Goal: Task Accomplishment & Management: Manage account settings

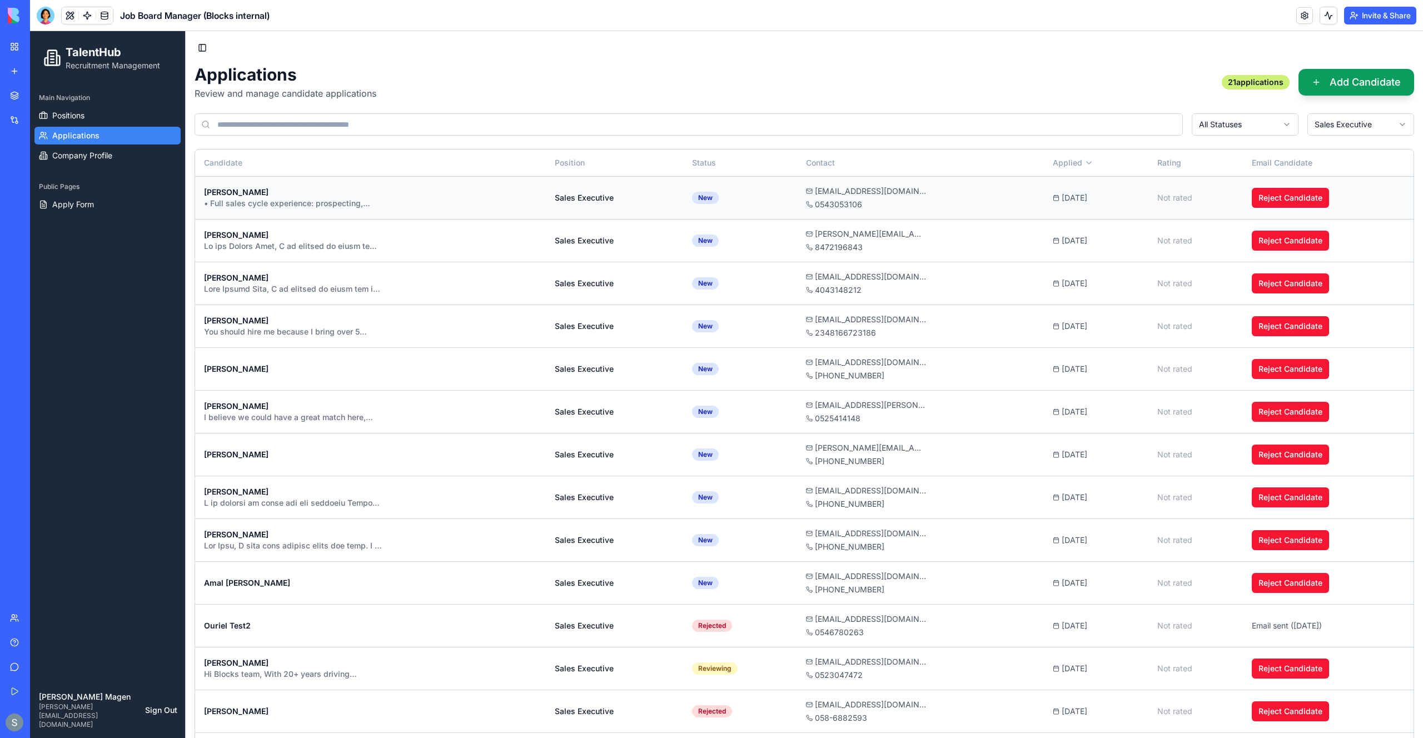
click at [381, 202] on div "• Full sales cycle experience: prospecting, discovery, demos, negotiation, clos…" at bounding box center [293, 203] width 178 height 11
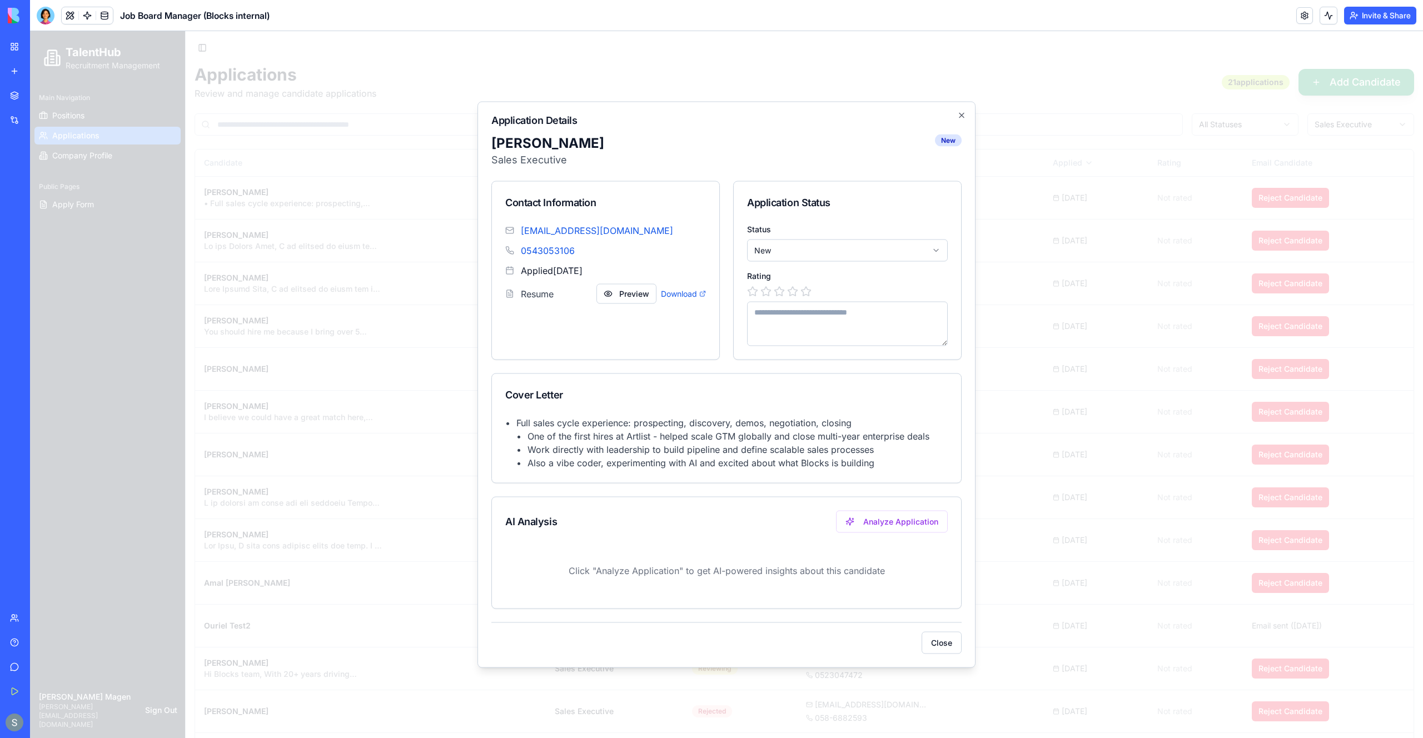
click at [661, 312] on div "[EMAIL_ADDRESS][DOMAIN_NAME] 0543053106 Applied [DATE] Resume Preview Download" at bounding box center [605, 270] width 227 height 93
click at [632, 299] on button "Preview" at bounding box center [627, 294] width 60 height 20
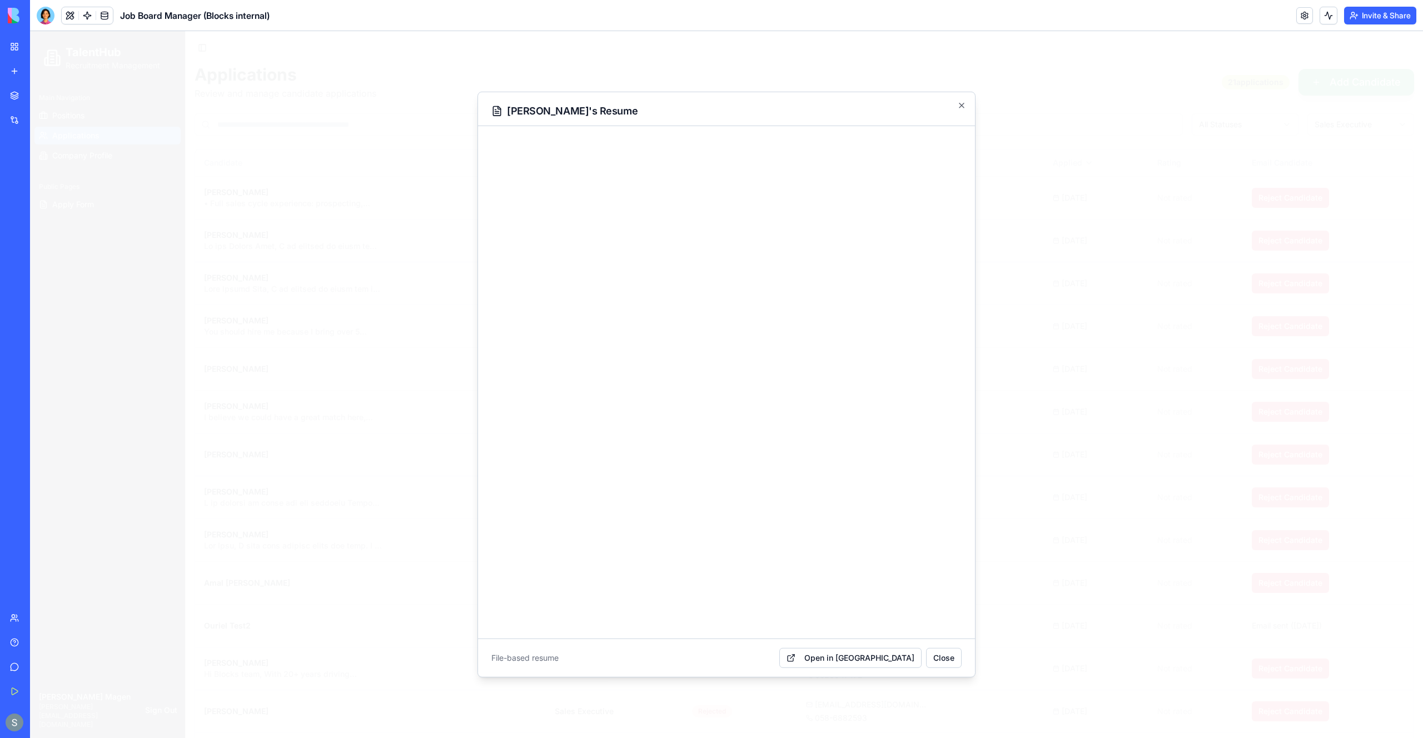
click at [1002, 230] on div at bounding box center [726, 384] width 1393 height 707
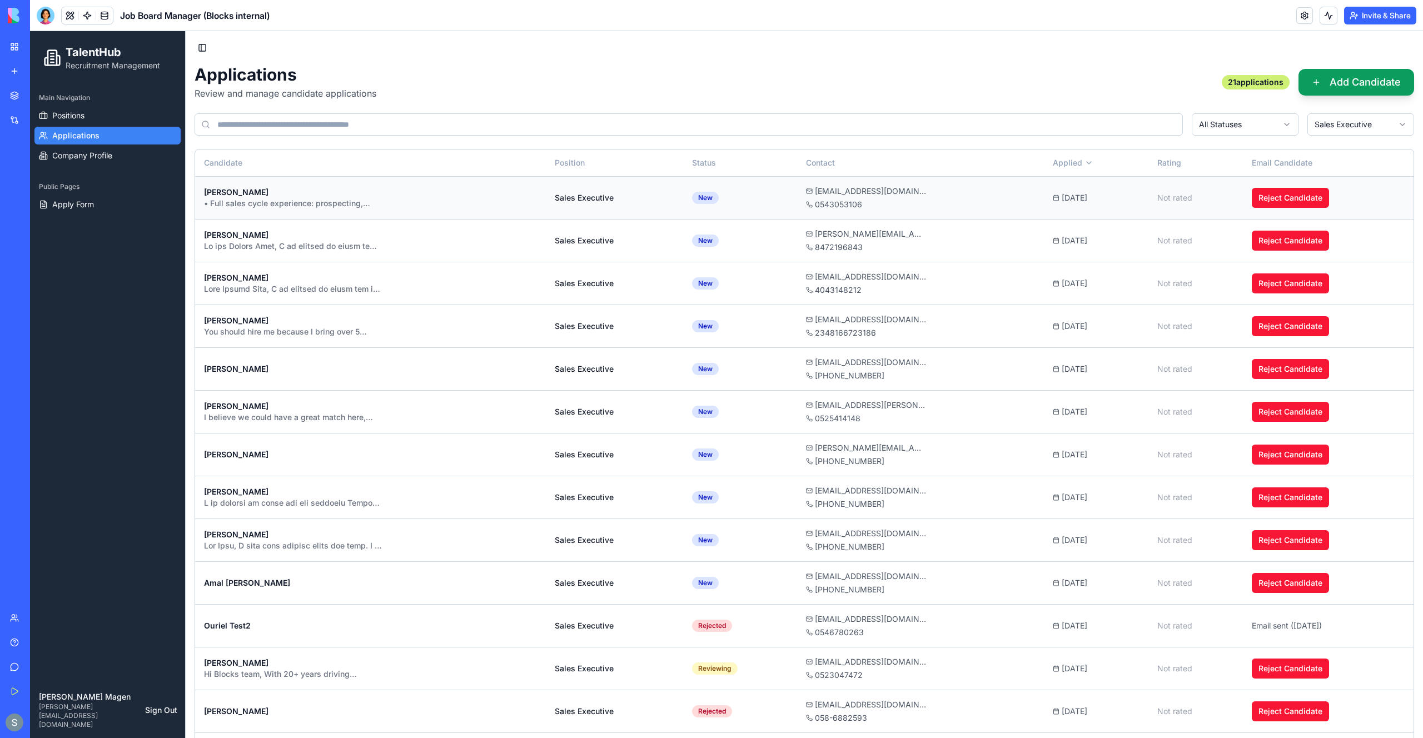
click at [291, 207] on div "• Full sales cycle experience: prospecting, discovery, demos, negotiation, clos…" at bounding box center [293, 203] width 178 height 11
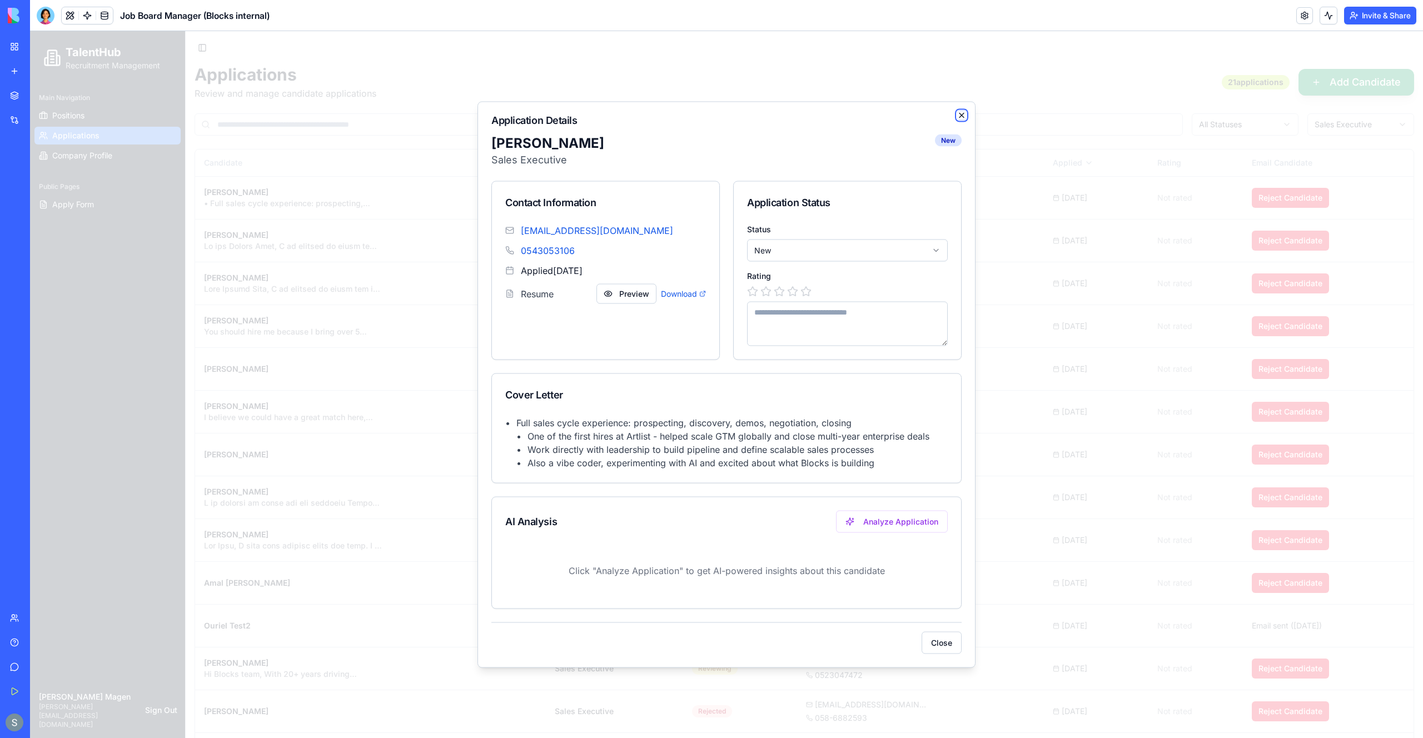
click at [964, 116] on icon "button" at bounding box center [961, 115] width 9 height 9
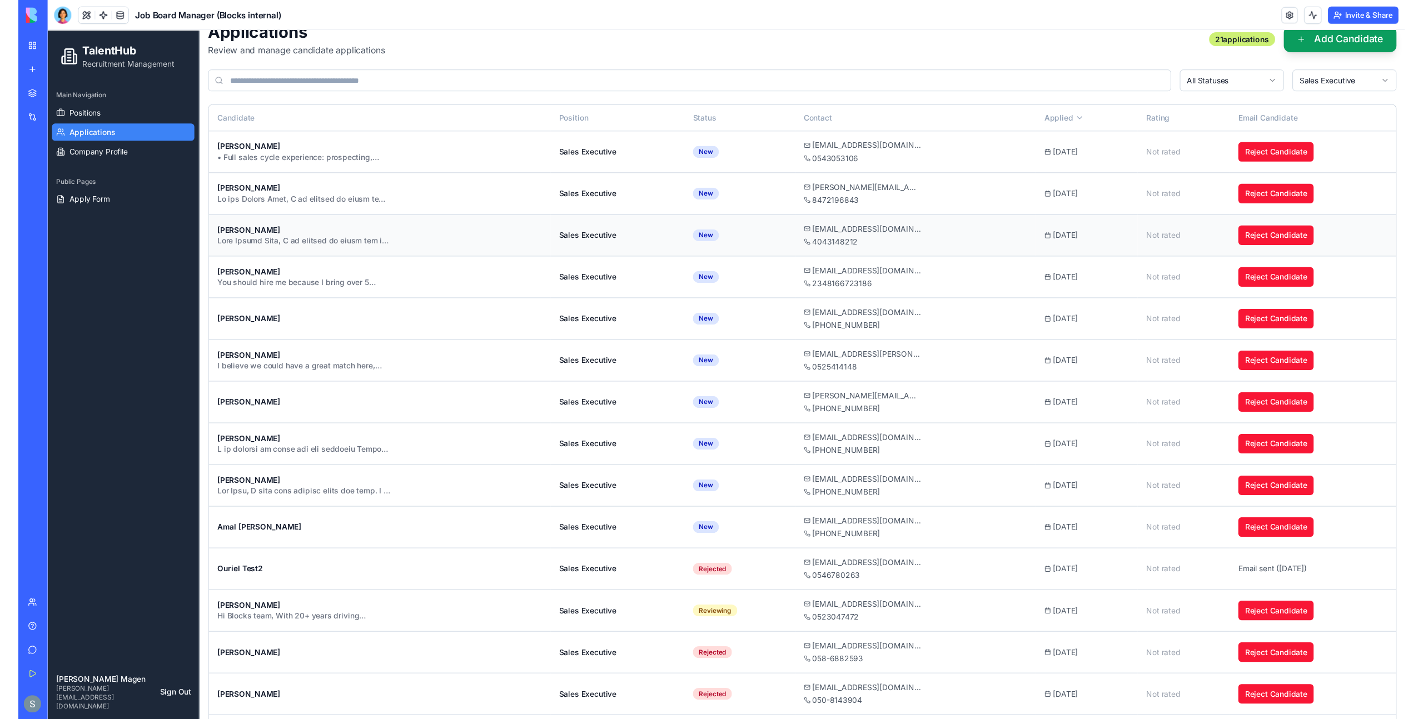
scroll to position [83, 0]
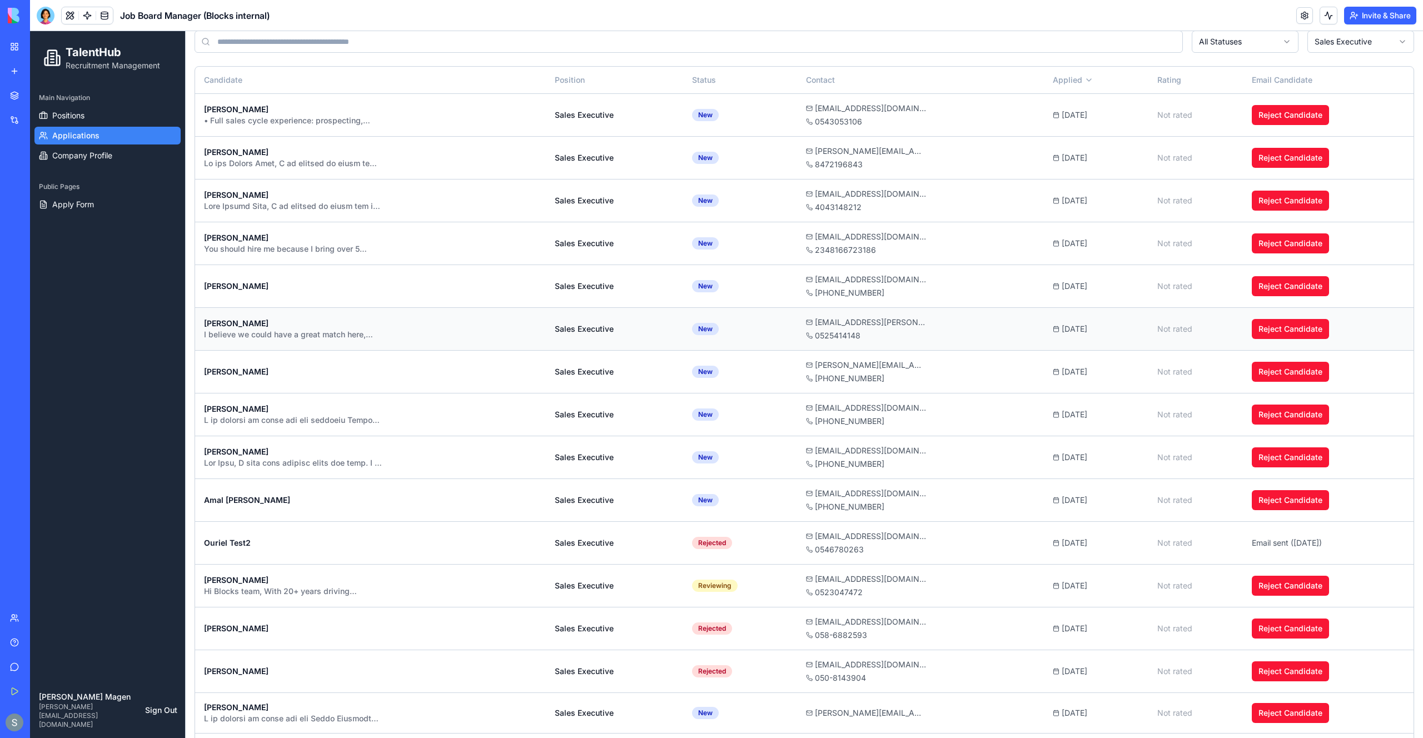
click at [360, 335] on div "I believe we could have a great match here, thanks to my experience building sa…" at bounding box center [293, 334] width 178 height 11
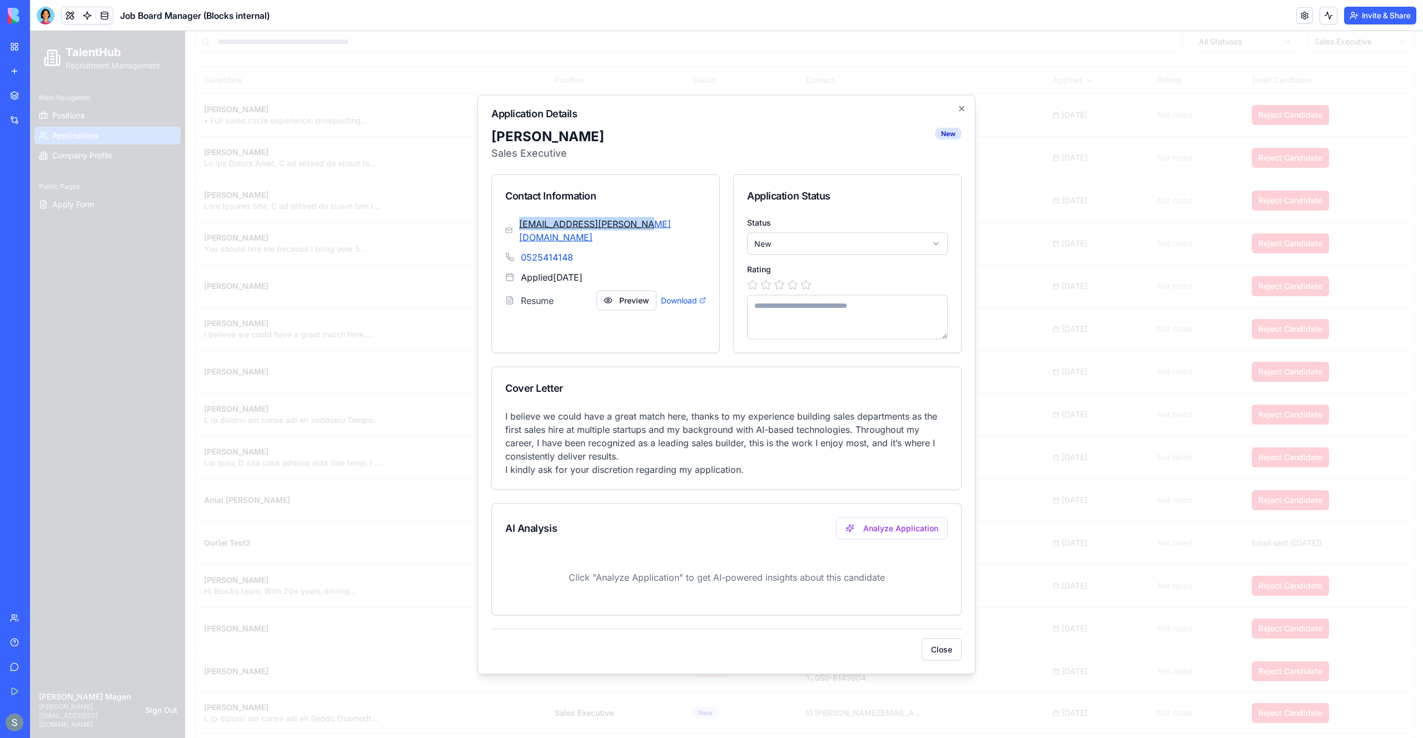
drag, startPoint x: 645, startPoint y: 228, endPoint x: 522, endPoint y: 224, distance: 123.5
click at [522, 224] on div "[EMAIL_ADDRESS][PERSON_NAME][DOMAIN_NAME]" at bounding box center [605, 230] width 201 height 27
copy link "[EMAIL_ADDRESS][PERSON_NAME][DOMAIN_NAME]"
click at [963, 110] on icon "button" at bounding box center [962, 109] width 4 height 4
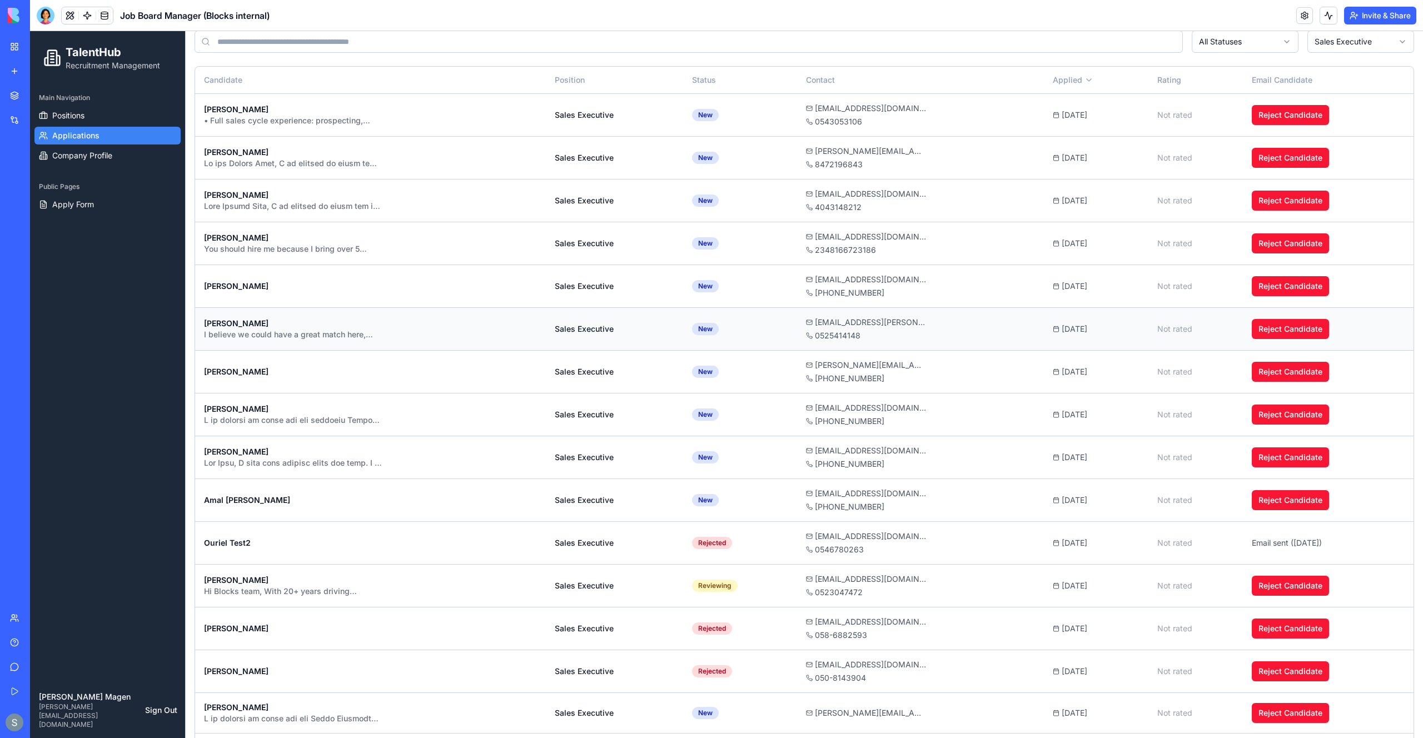
click at [345, 325] on div "[PERSON_NAME]" at bounding box center [370, 323] width 333 height 11
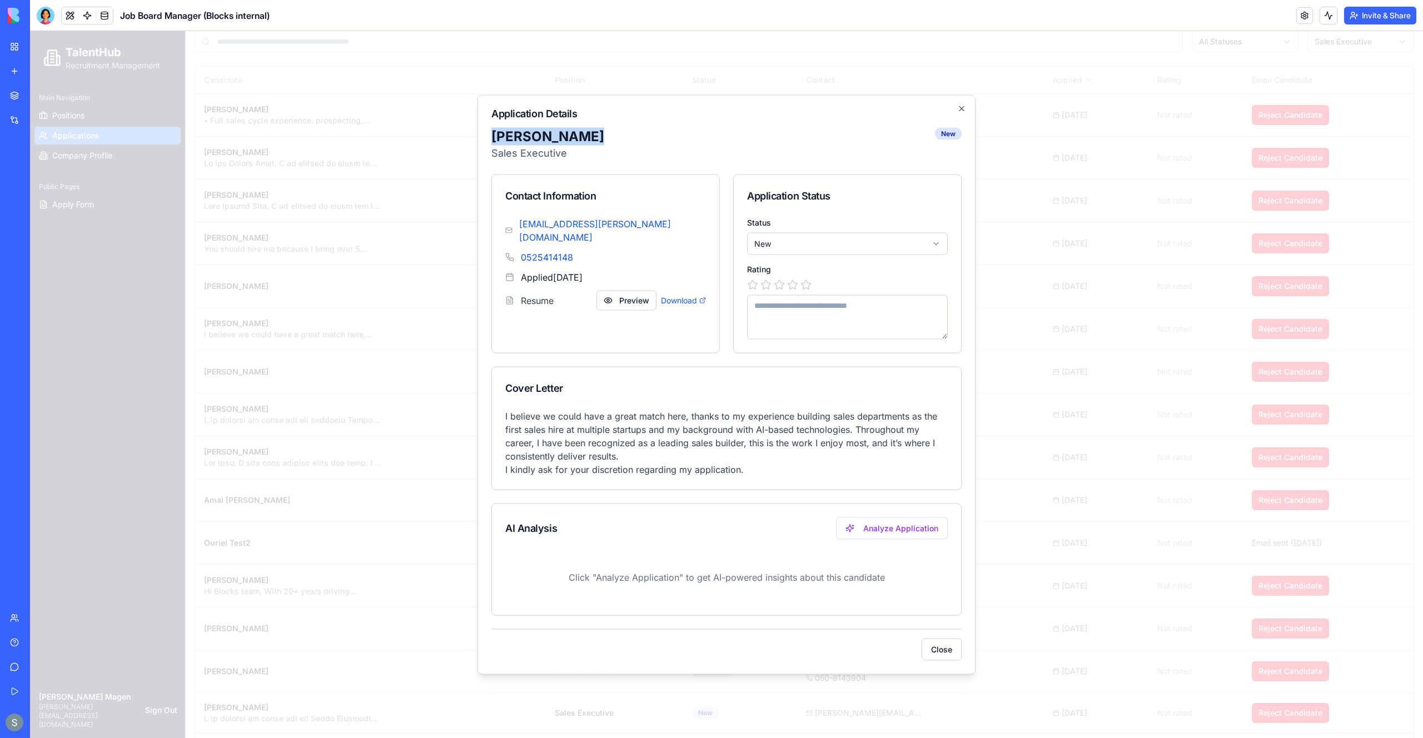
drag, startPoint x: 581, startPoint y: 137, endPoint x: 489, endPoint y: 128, distance: 92.7
click at [489, 128] on div "Application Details [PERSON_NAME] Sales Executive New Contact Information [EMAI…" at bounding box center [727, 385] width 498 height 580
copy h2 "[PERSON_NAME]"
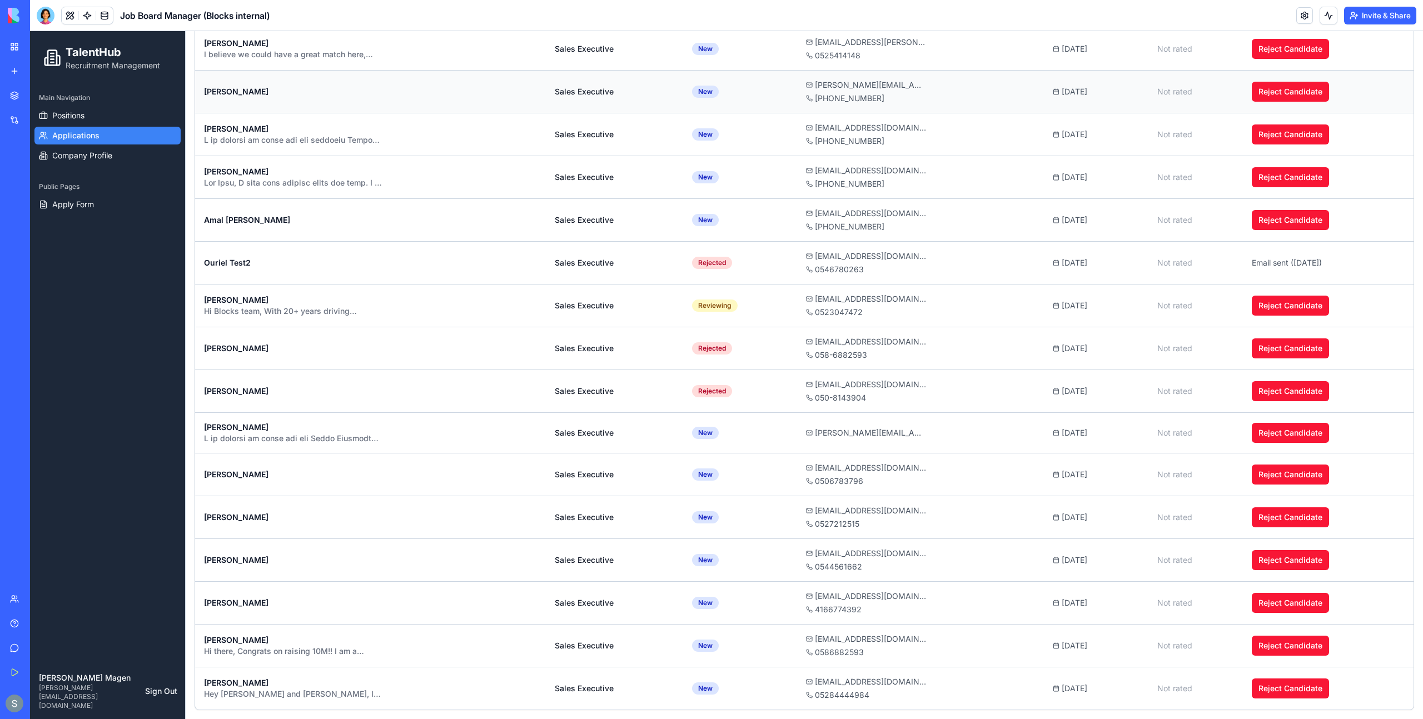
scroll to position [0, 0]
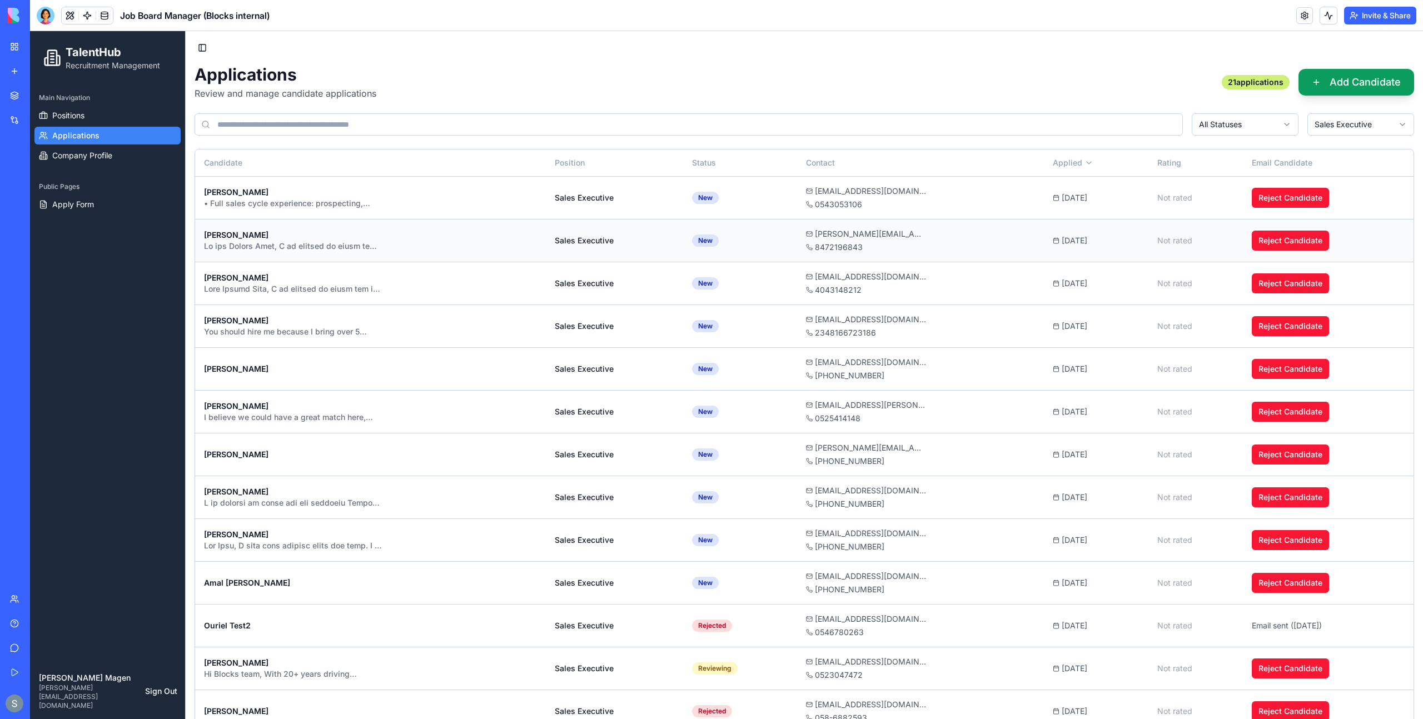
click at [365, 249] on div at bounding box center [293, 246] width 178 height 11
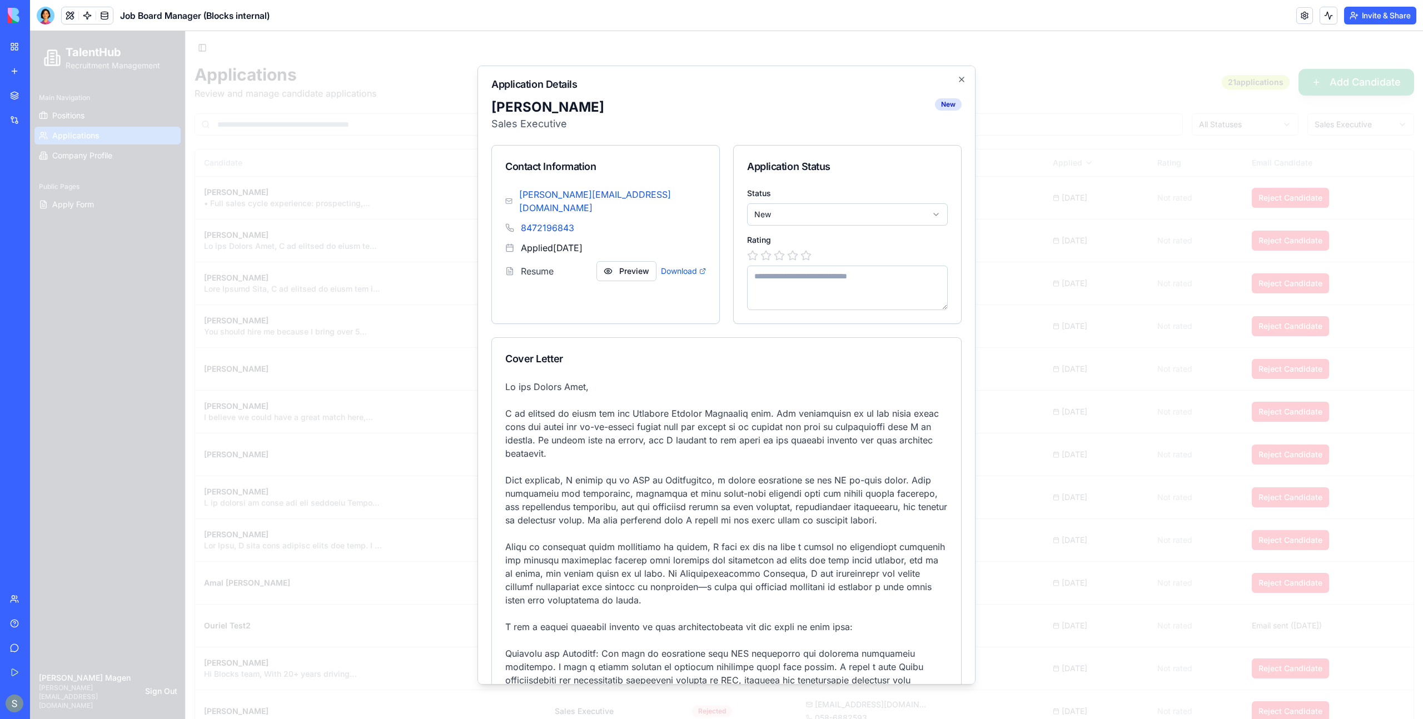
click at [675, 479] on p at bounding box center [726, 667] width 443 height 574
click at [962, 82] on icon "button" at bounding box center [961, 79] width 9 height 9
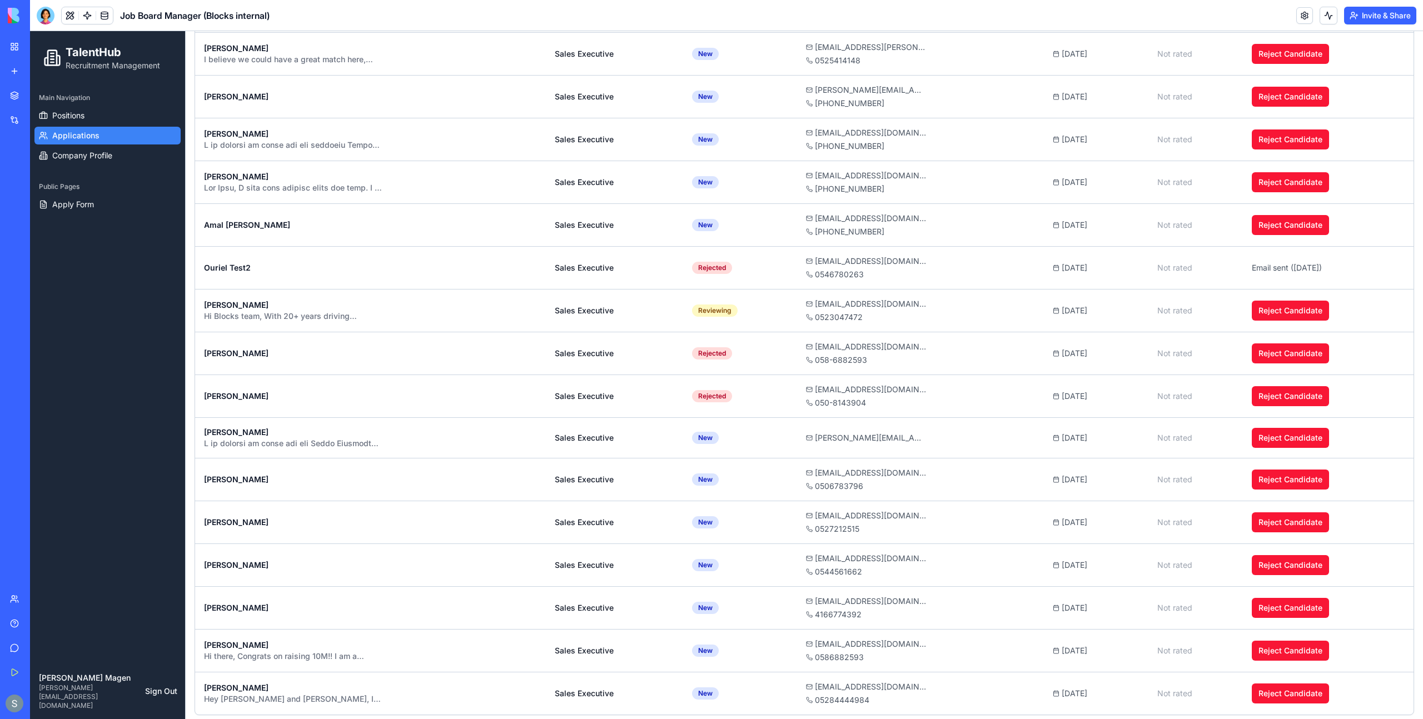
scroll to position [363, 0]
